Goal: Answer question/provide support

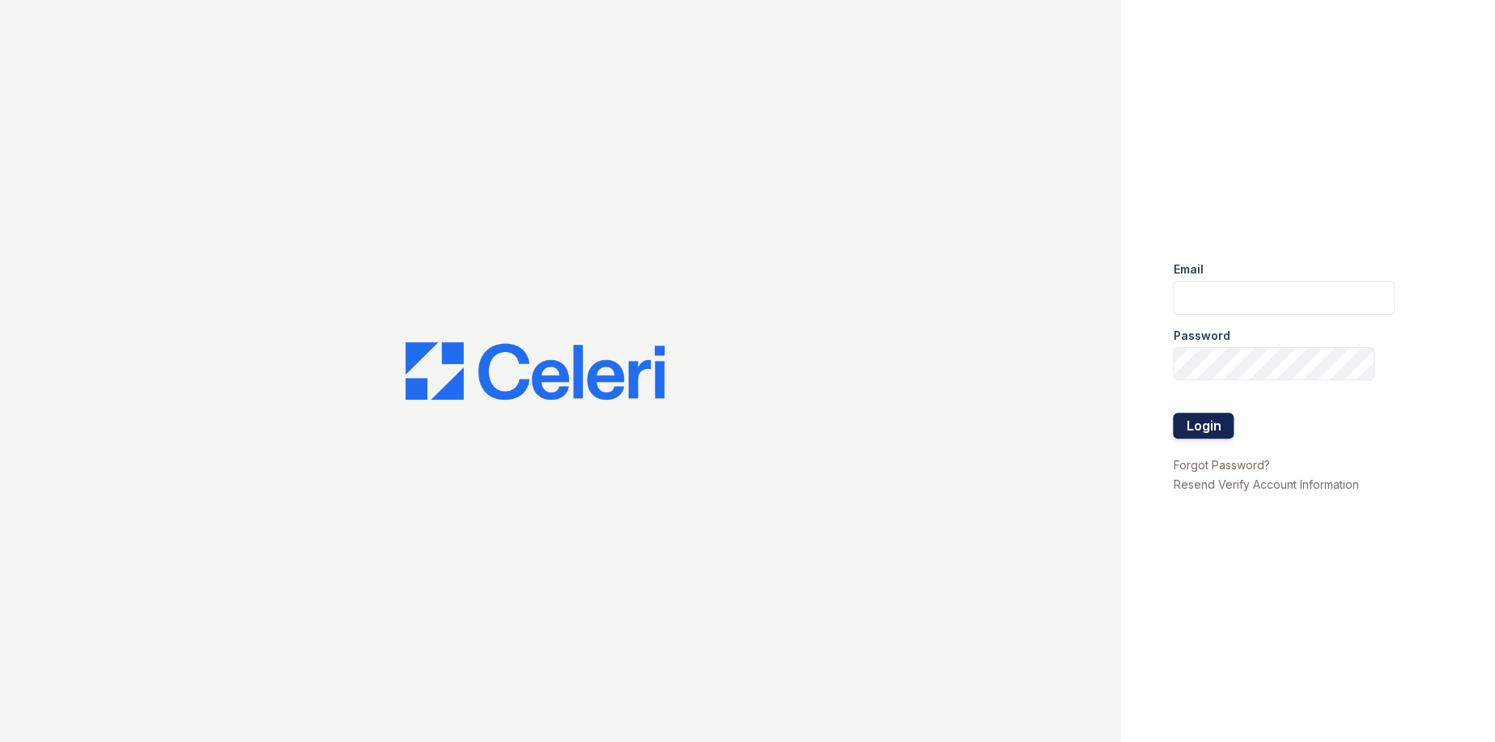
type input "[EMAIL_ADDRESS][DOMAIN_NAME]"
click at [1182, 419] on button "Login" at bounding box center [1203, 426] width 61 height 26
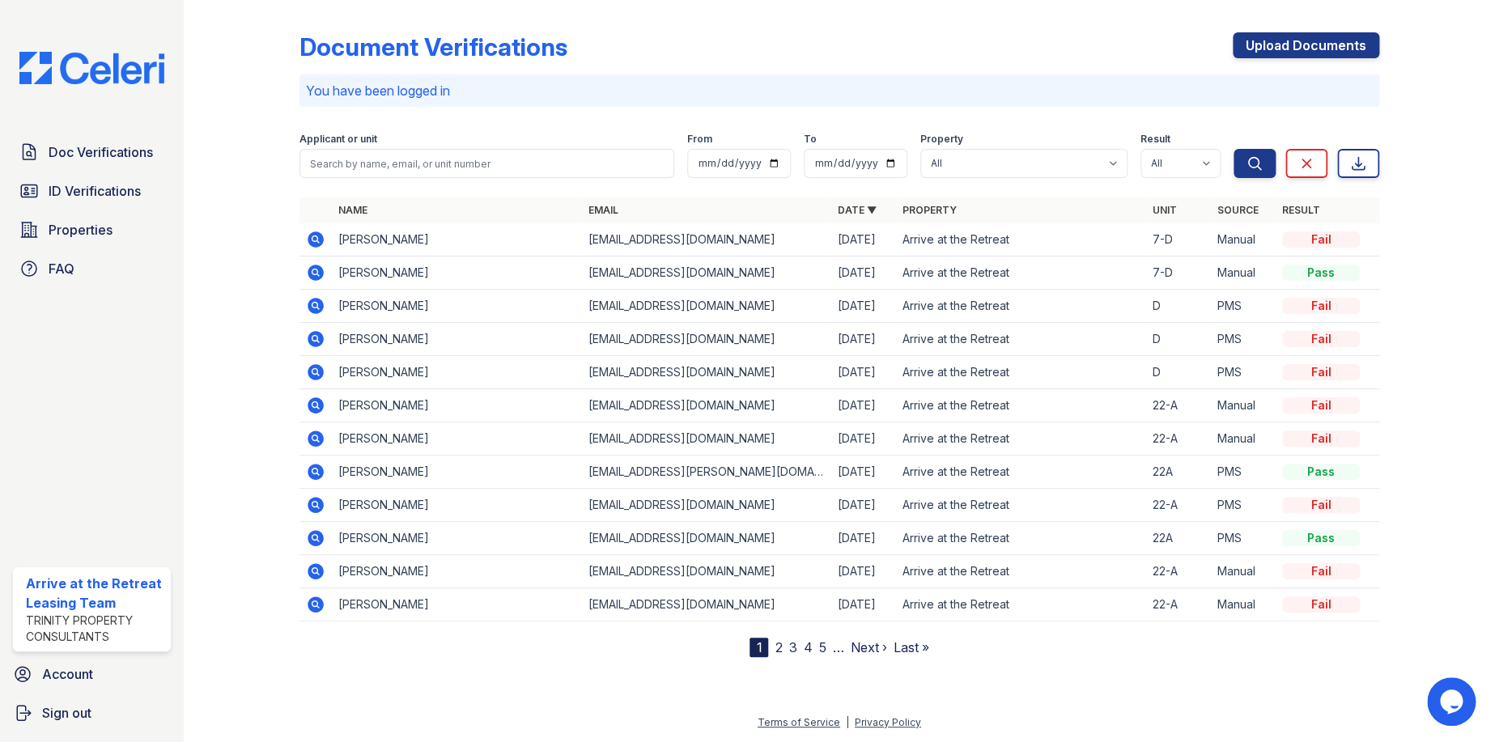
click at [323, 236] on icon at bounding box center [315, 239] width 19 height 19
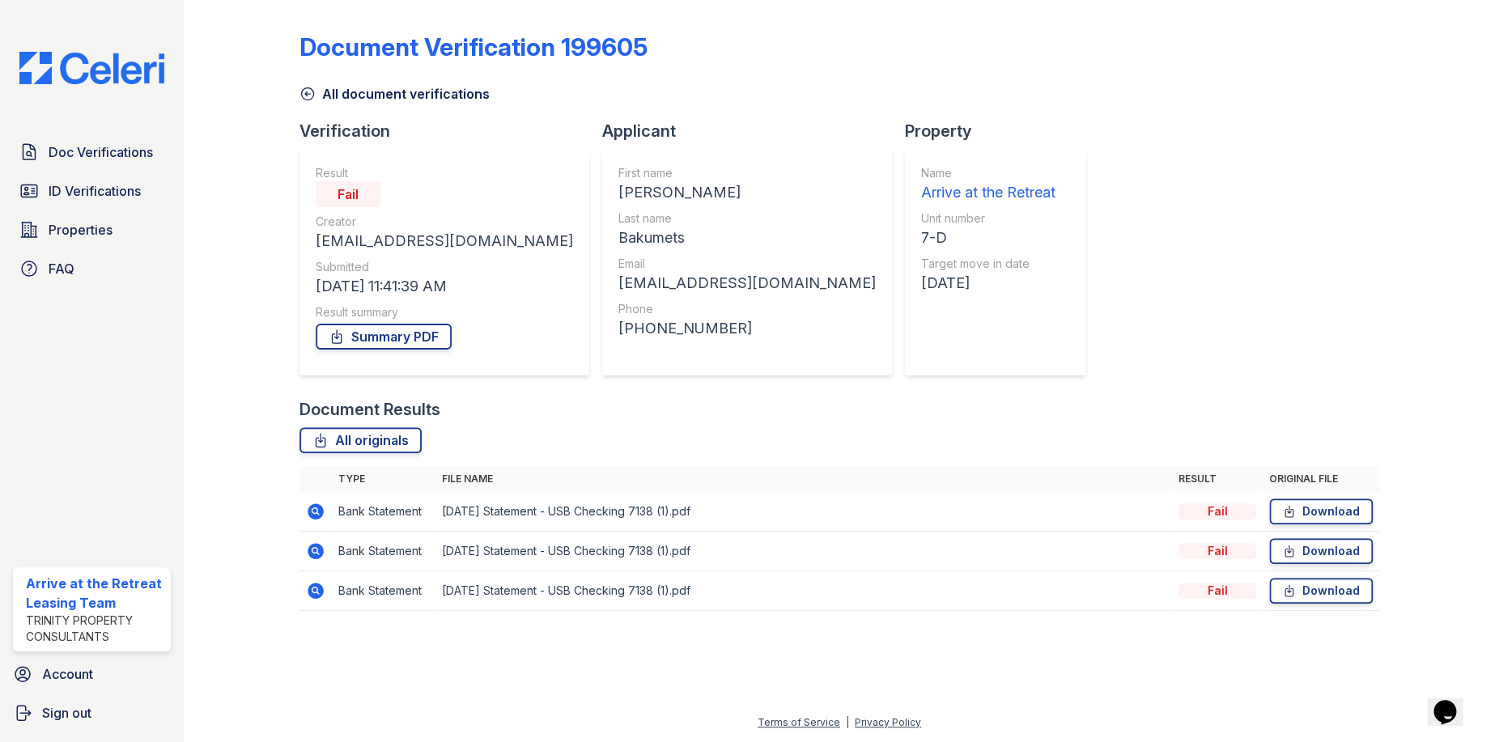
click at [1451, 700] on icon "Chat widget" at bounding box center [1444, 712] width 23 height 24
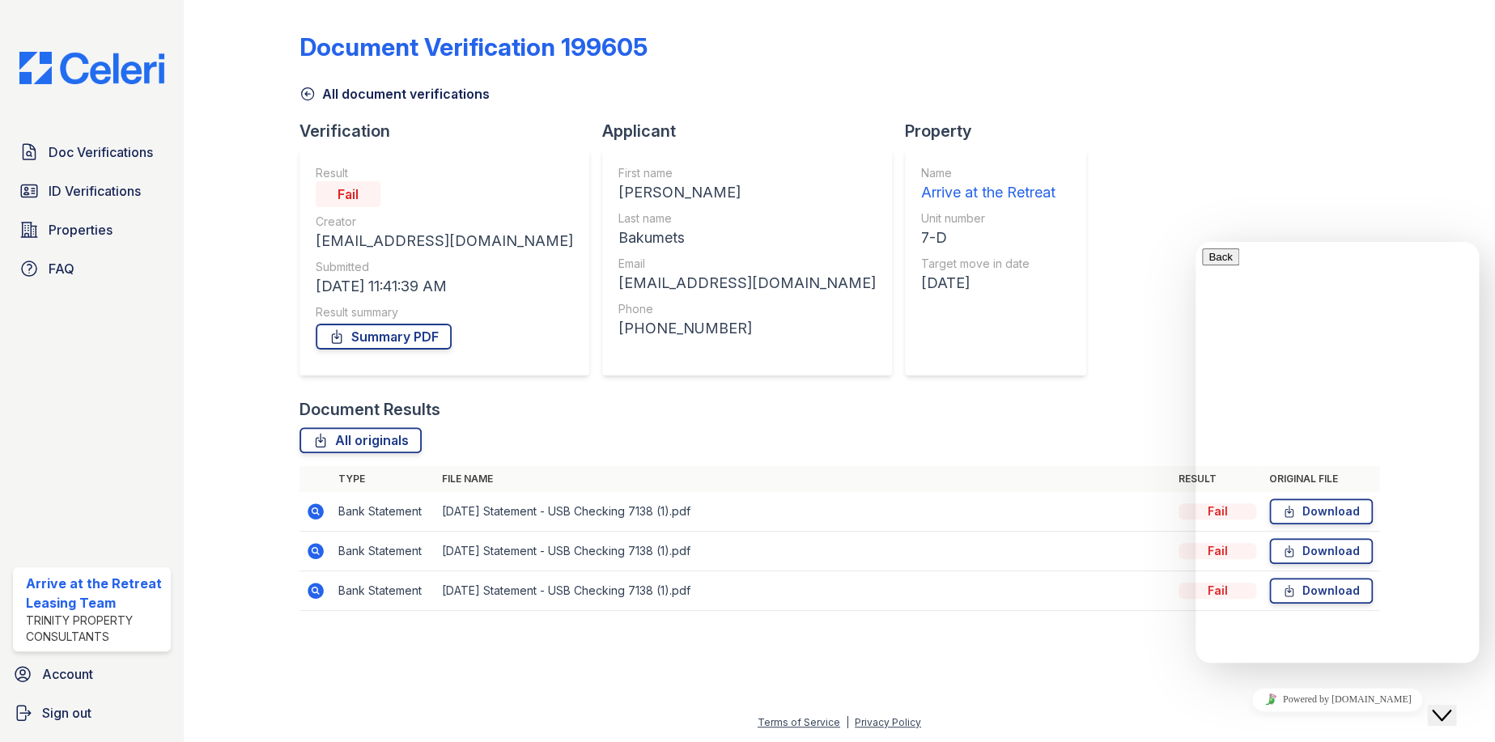
click at [1292, 720] on textarea at bounding box center [1275, 726] width 147 height 13
type textarea "Hi there!"
click at [1440, 256] on div "Back Menu" at bounding box center [1337, 271] width 270 height 47
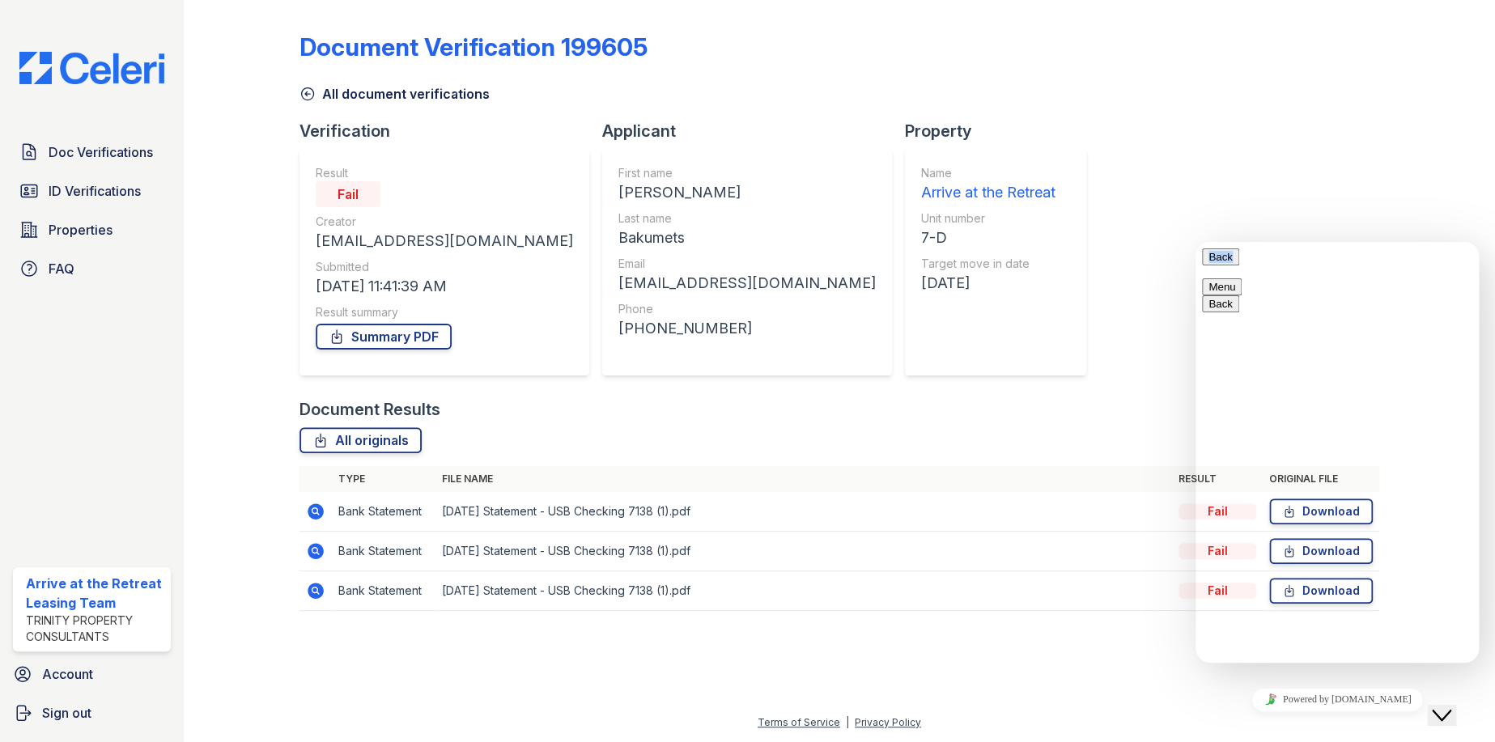
drag, startPoint x: 1440, startPoint y: 256, endPoint x: 1446, endPoint y: 262, distance: 9.2
click at [1241, 278] on button "Menu" at bounding box center [1222, 286] width 40 height 17
click at [1286, 329] on button "Pop out widget" at bounding box center [1244, 320] width 84 height 17
